Goal: Ask a question: Seek information or help from site administrators or community

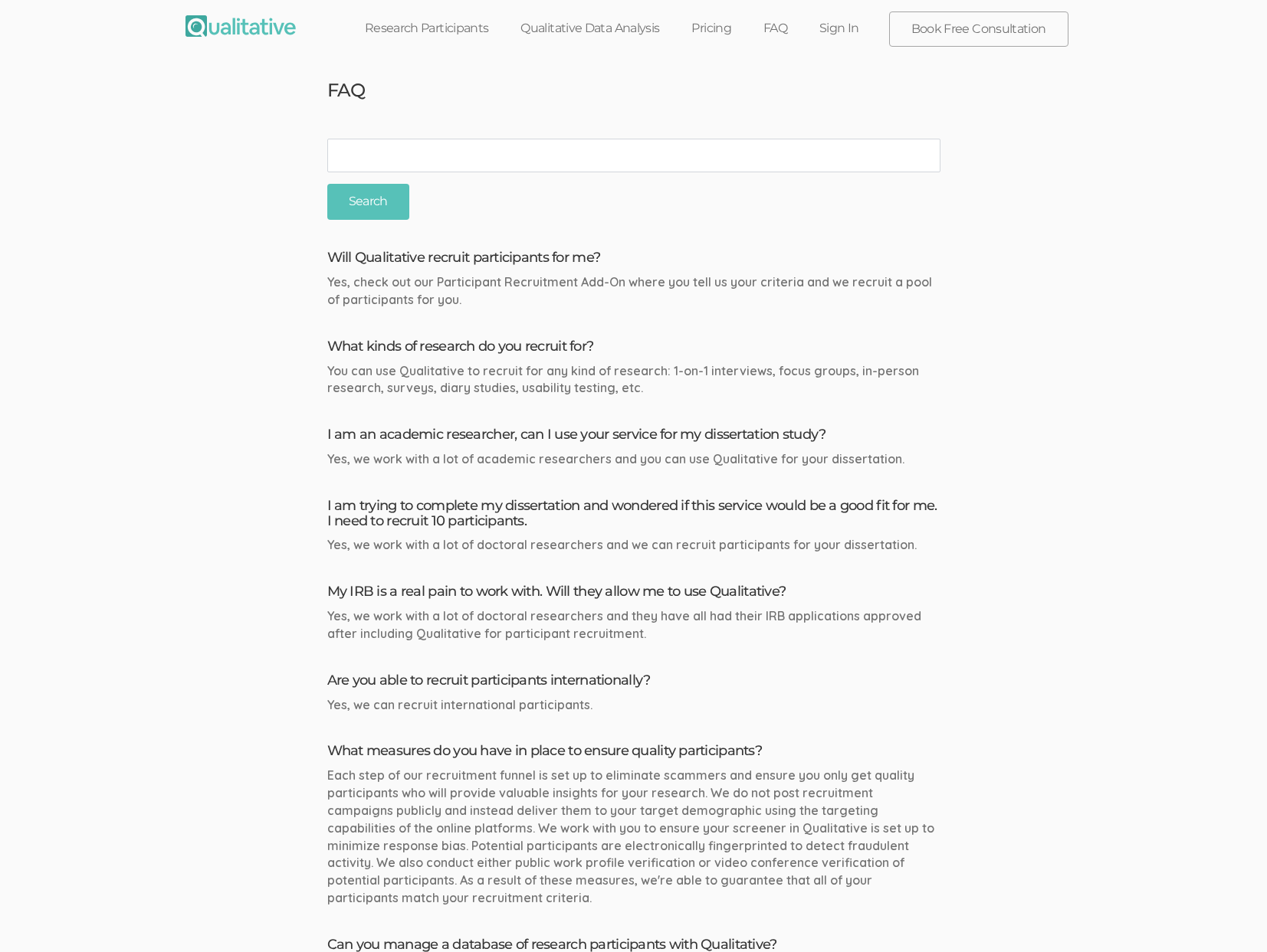
click at [482, 143] on input "search" at bounding box center [634, 156] width 613 height 34
type input "not found"
click at [327, 184] on input "Search" at bounding box center [368, 202] width 82 height 36
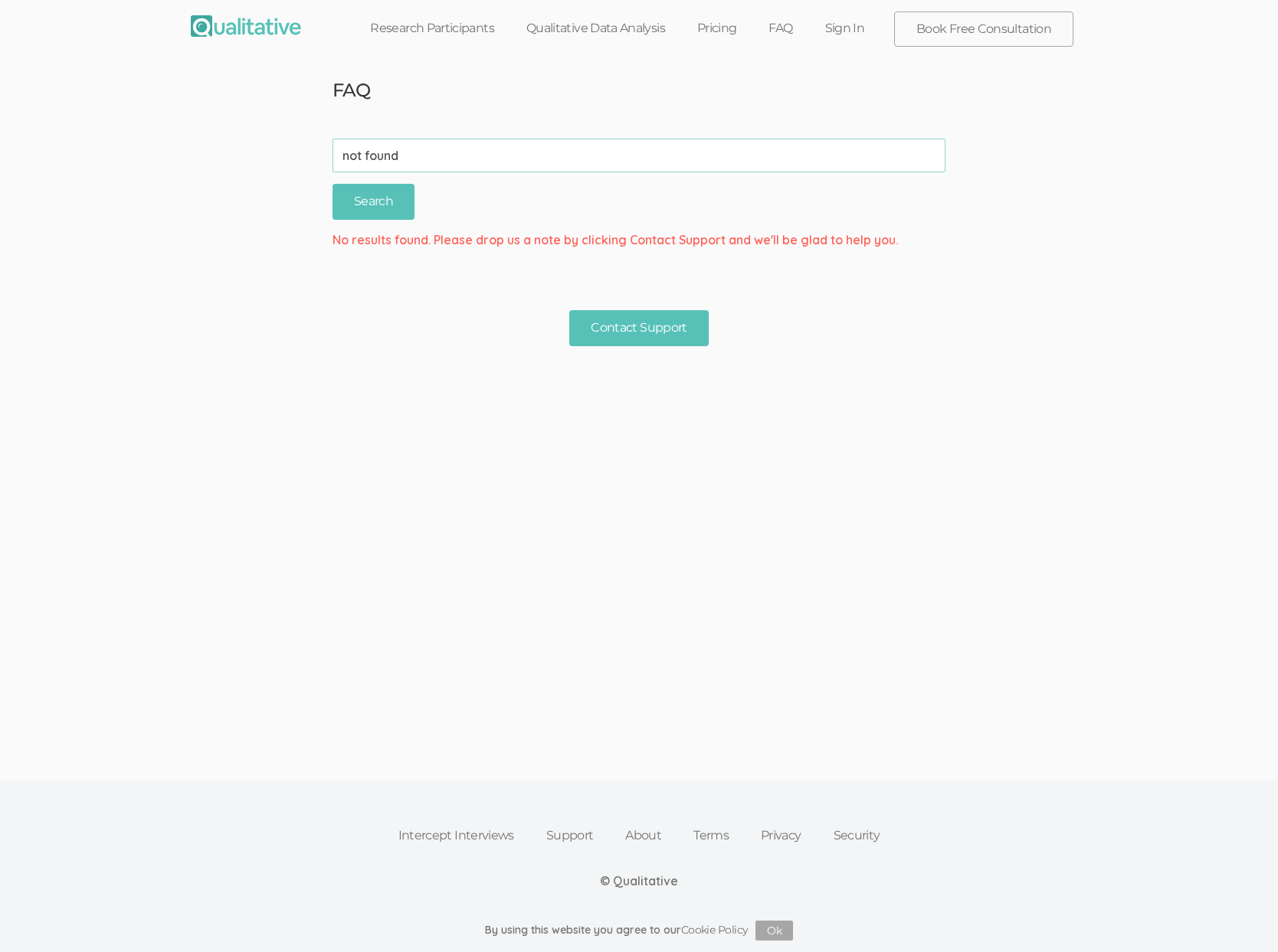
click at [410, 520] on ui-view "FAQ search not found (success) Search No results found. Please drop us a note b…" at bounding box center [639, 385] width 1278 height 639
click at [1066, 572] on ui-view "FAQ search not found (success) Search No results found. Please drop us a note b…" at bounding box center [639, 385] width 1278 height 639
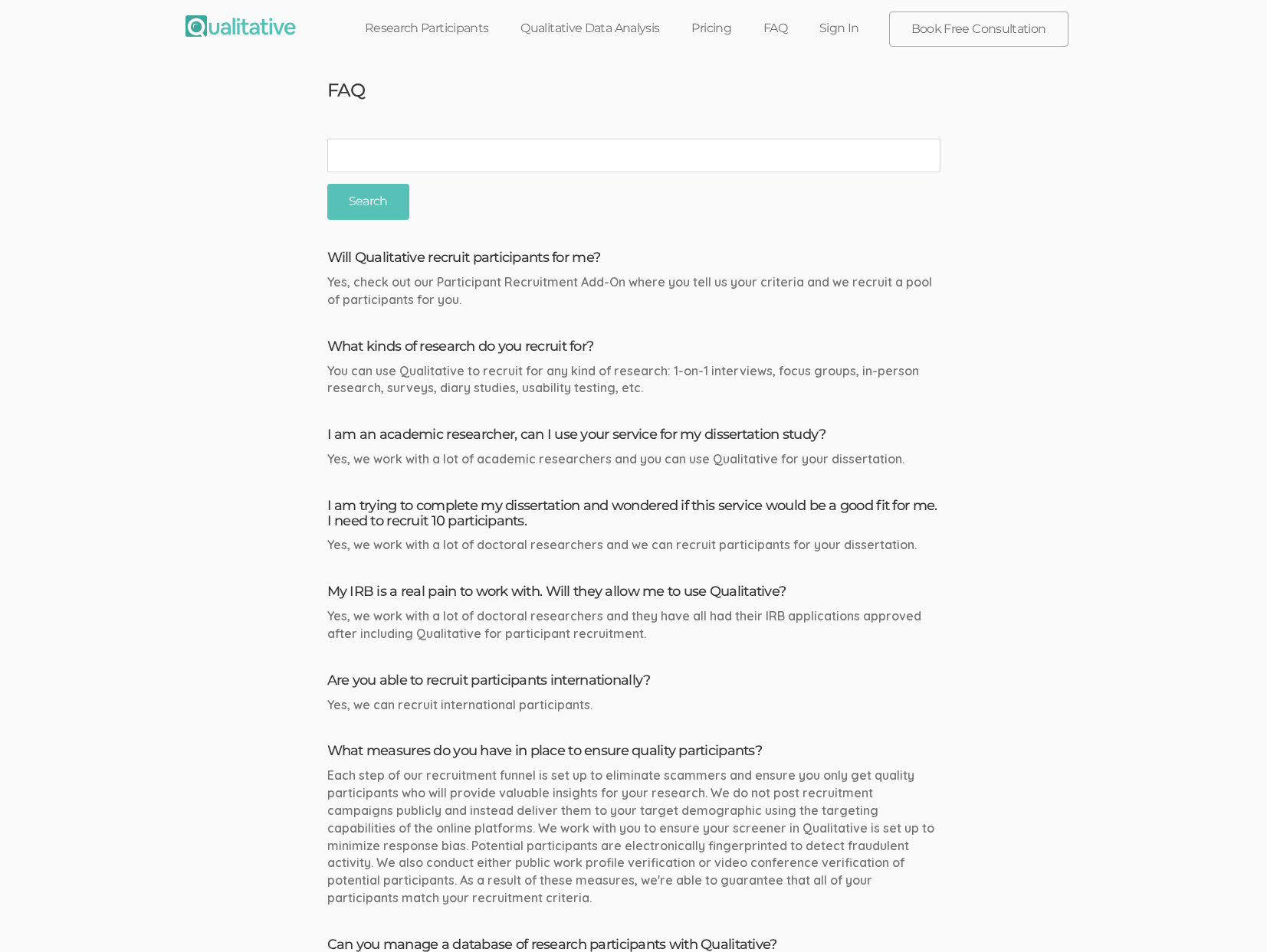
click at [351, 148] on input "search" at bounding box center [634, 156] width 613 height 34
type input "mobile"
click at [327, 184] on input "Search" at bounding box center [368, 202] width 82 height 36
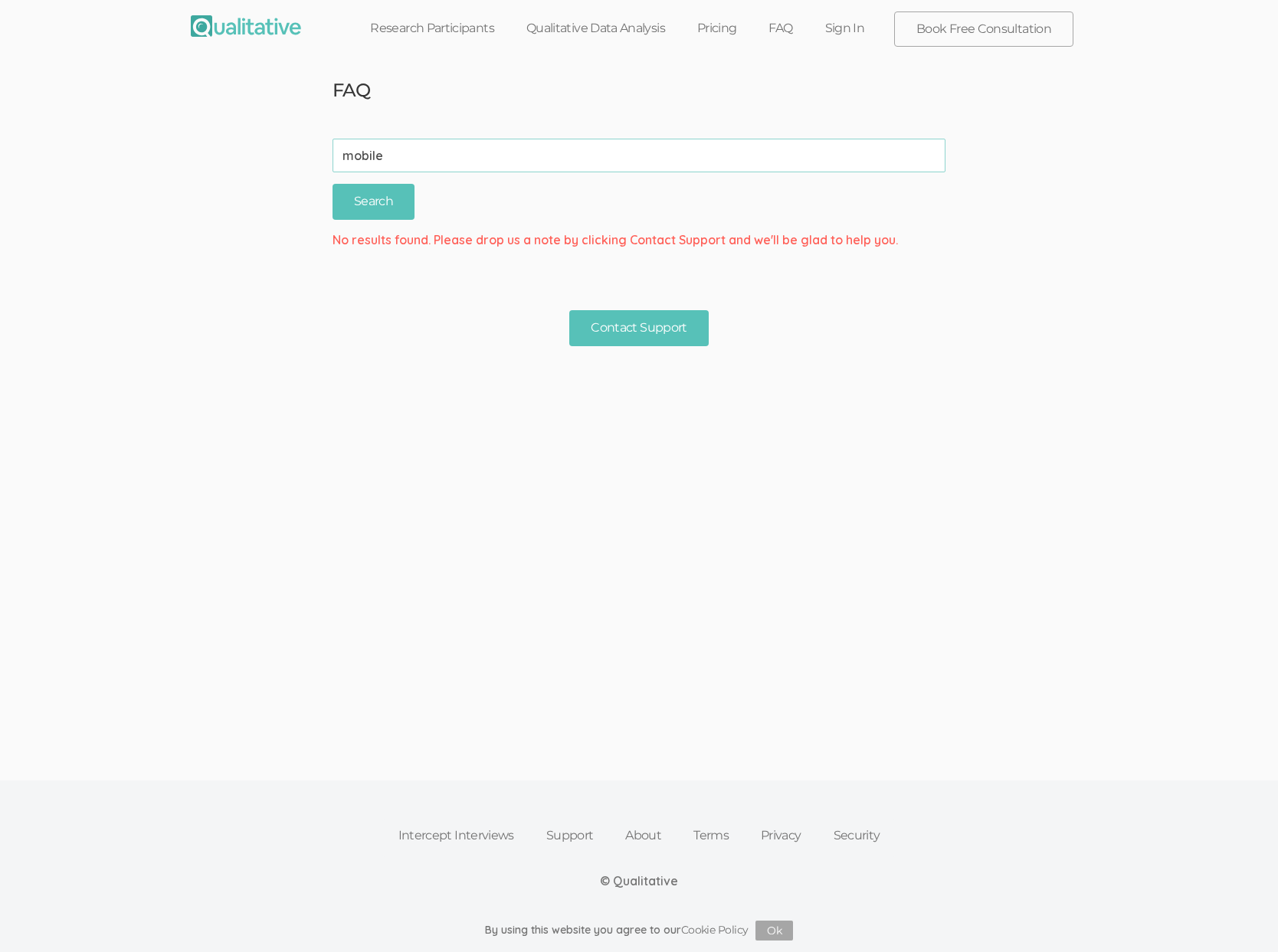
click at [546, 235] on div "No results found. Please drop us a note by clicking Contact Support and we'll b…" at bounding box center [638, 240] width 635 height 18
click at [462, 161] on input "mobile" at bounding box center [639, 156] width 613 height 34
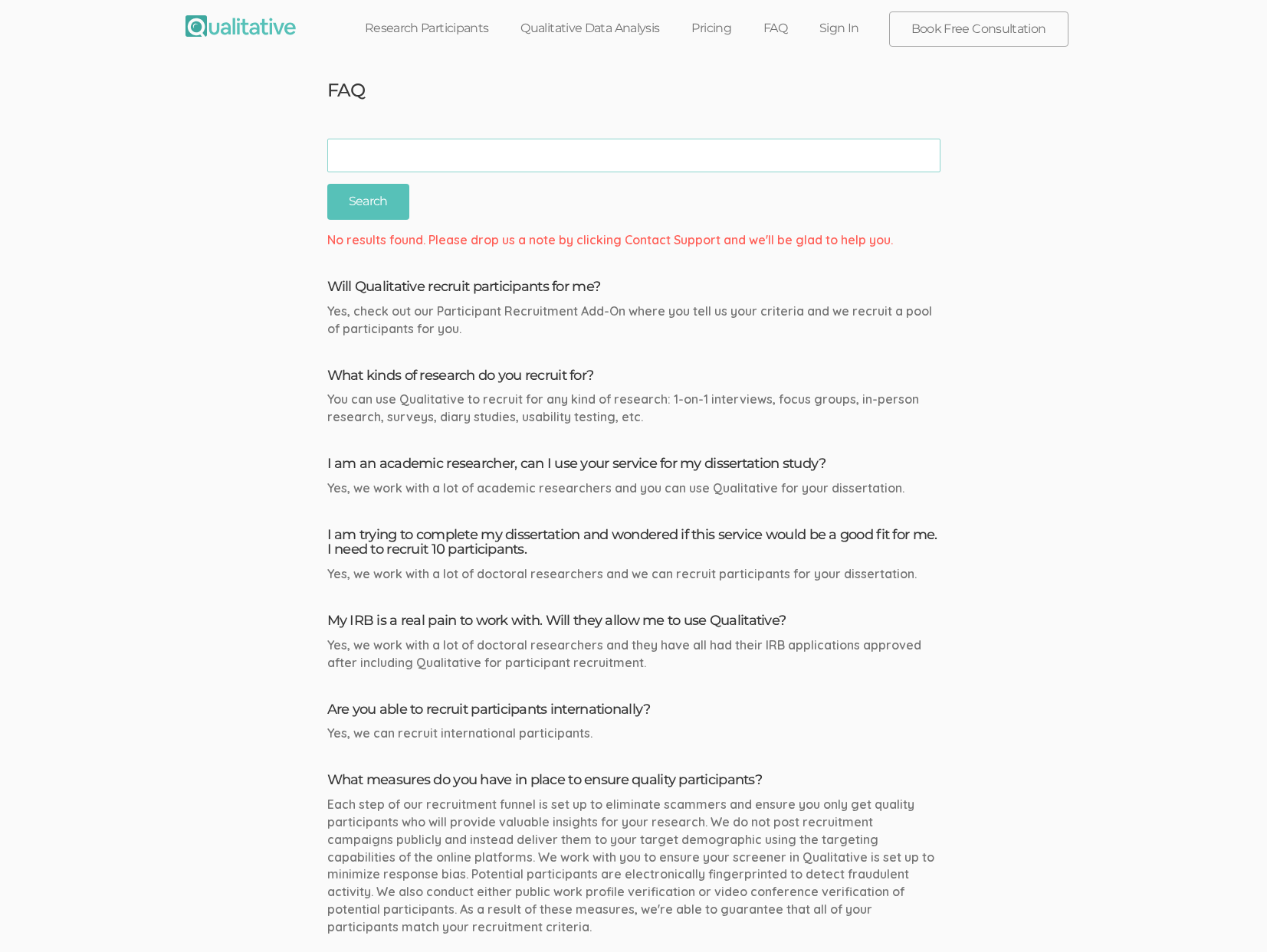
click at [327, 184] on input "Search" at bounding box center [368, 202] width 82 height 36
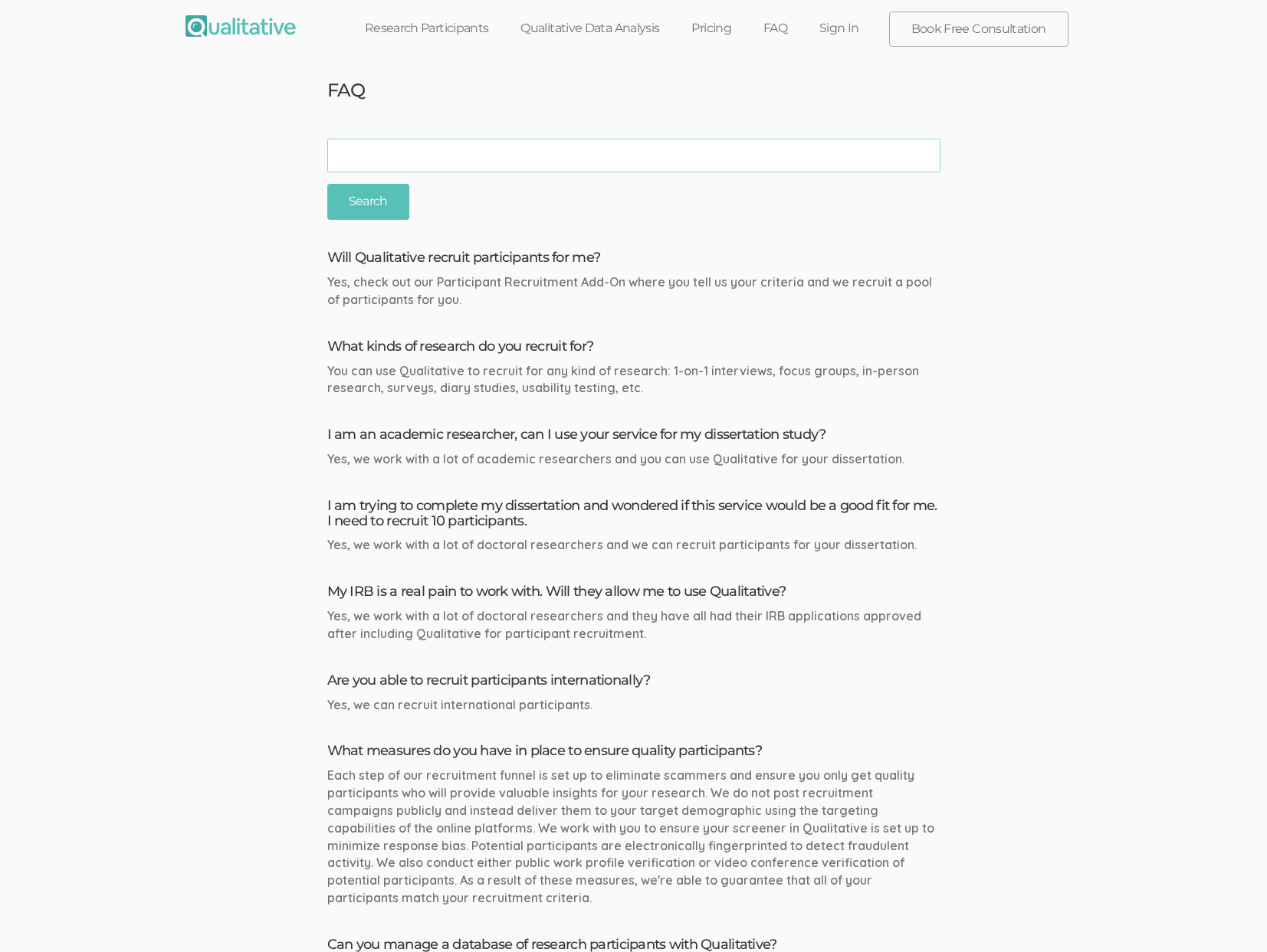
click at [435, 150] on input "search" at bounding box center [634, 156] width 613 height 34
click at [327, 184] on input "Search" at bounding box center [368, 202] width 82 height 36
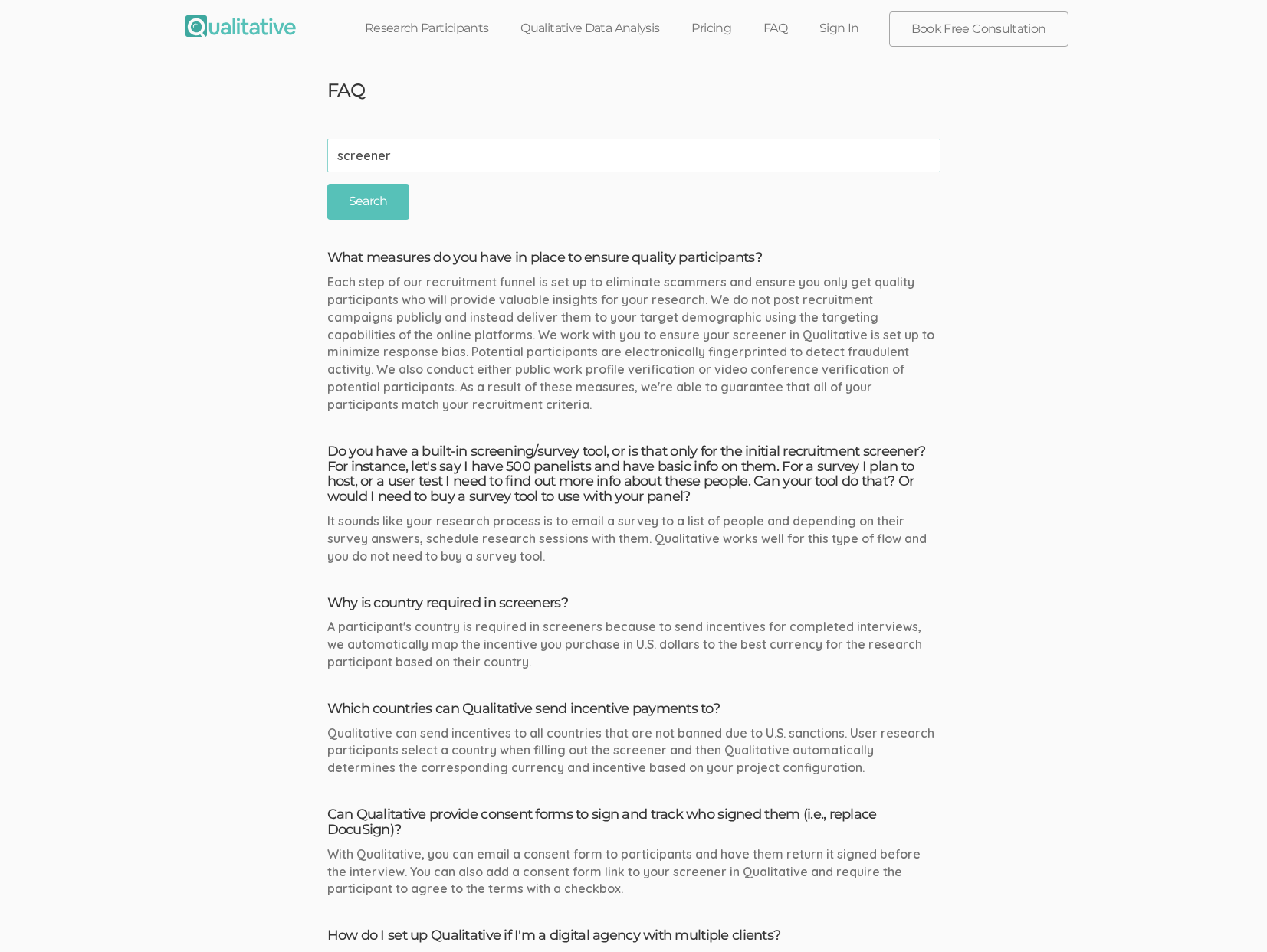
click at [699, 401] on div "Each step of our recruitment funnel is set up to eliminate scammers and ensure …" at bounding box center [634, 343] width 613 height 140
click at [499, 135] on ui-view "FAQ search screener (success) Search What measures do you have in place to ensu…" at bounding box center [633, 750] width 1267 height 1371
click at [498, 144] on input "screener" at bounding box center [634, 156] width 613 height 34
click at [498, 145] on input "screener" at bounding box center [634, 156] width 613 height 34
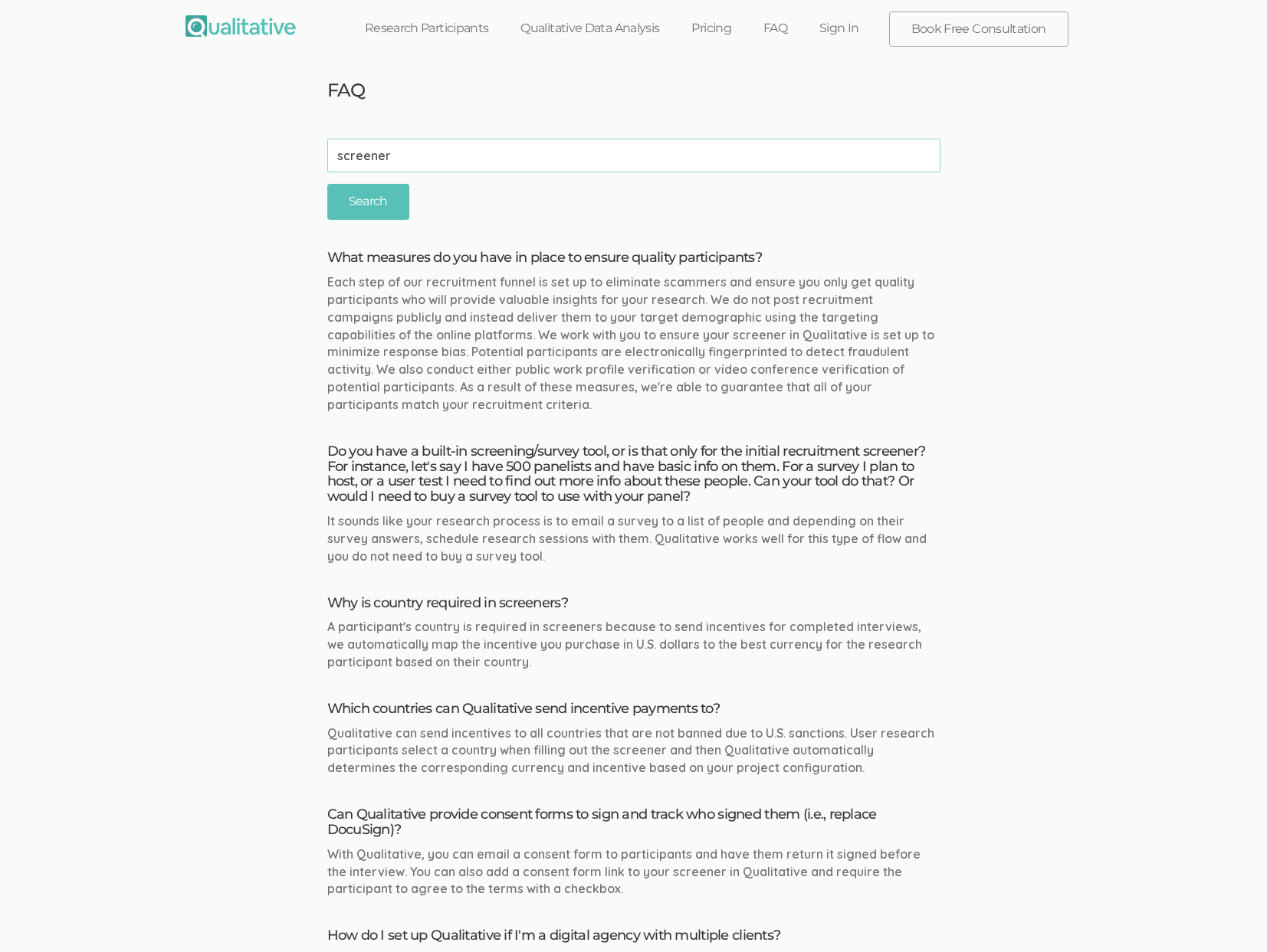
click at [498, 145] on input "screener" at bounding box center [634, 156] width 613 height 34
type input "fraud"
click at [327, 184] on input "Search" at bounding box center [368, 202] width 82 height 36
